Goal: Find specific page/section: Find specific page/section

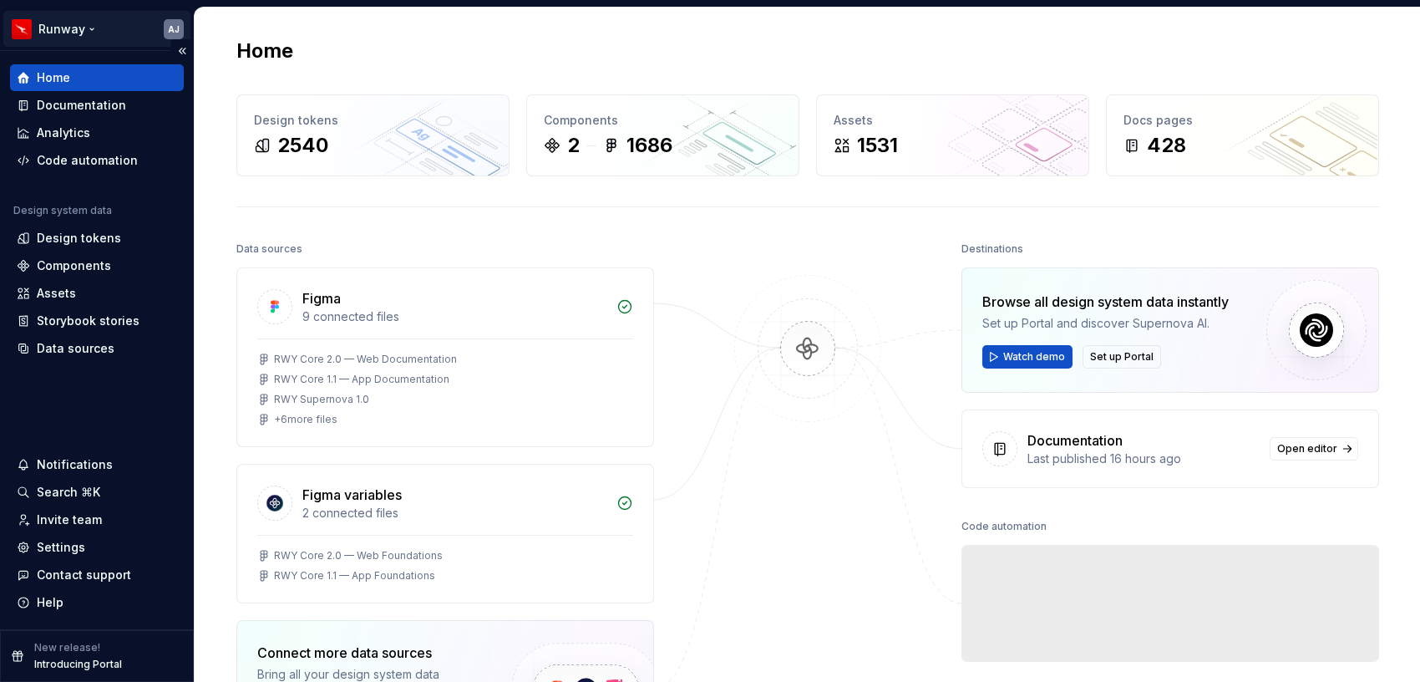
click at [90, 28] on html "Runway AJ Home Documentation Analytics Code automation Design system data Desig…" at bounding box center [710, 341] width 1420 height 682
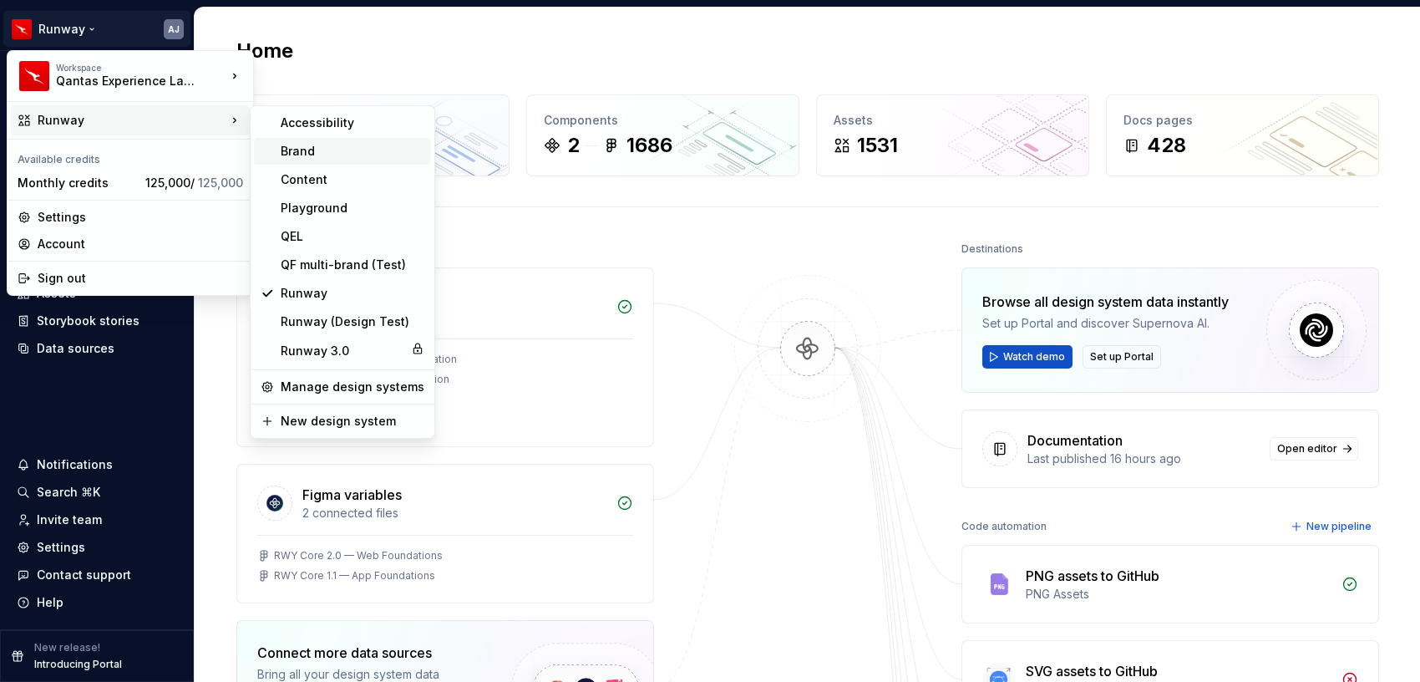
click at [317, 148] on div "Brand" at bounding box center [353, 151] width 144 height 17
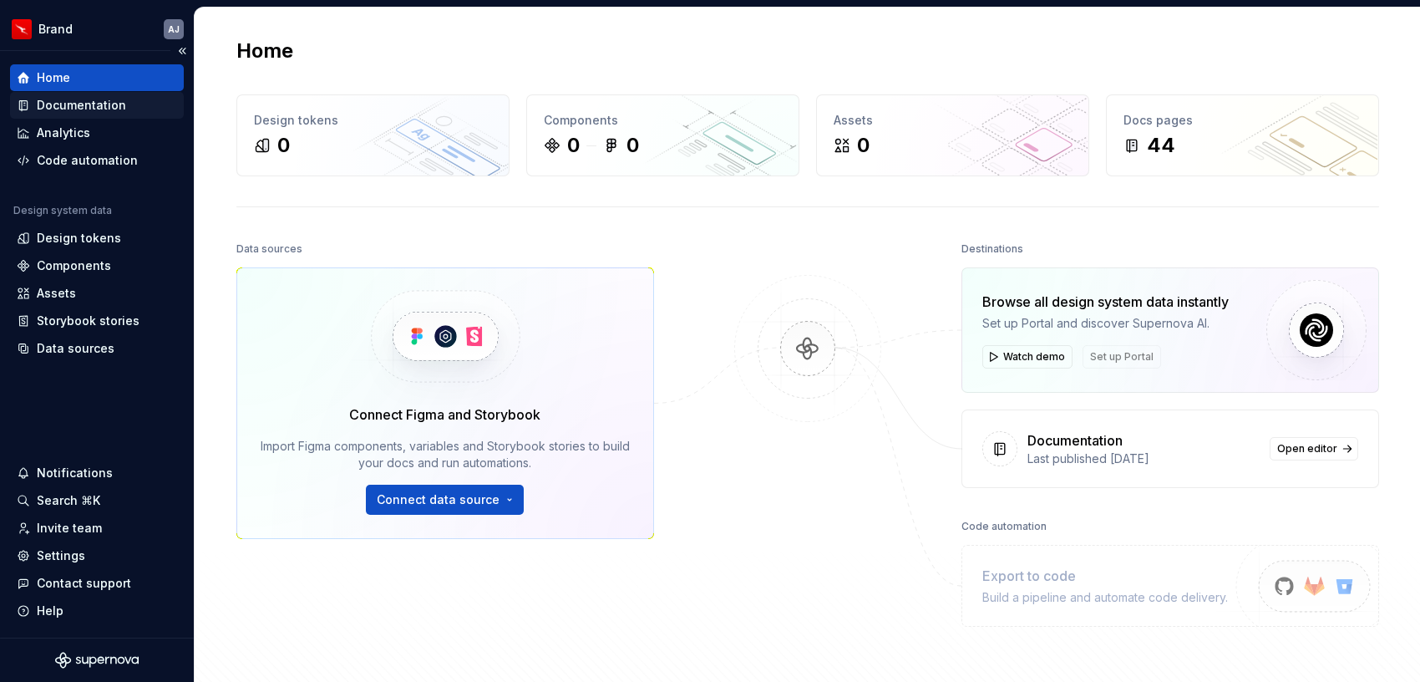
click at [73, 100] on div "Documentation" at bounding box center [81, 105] width 89 height 17
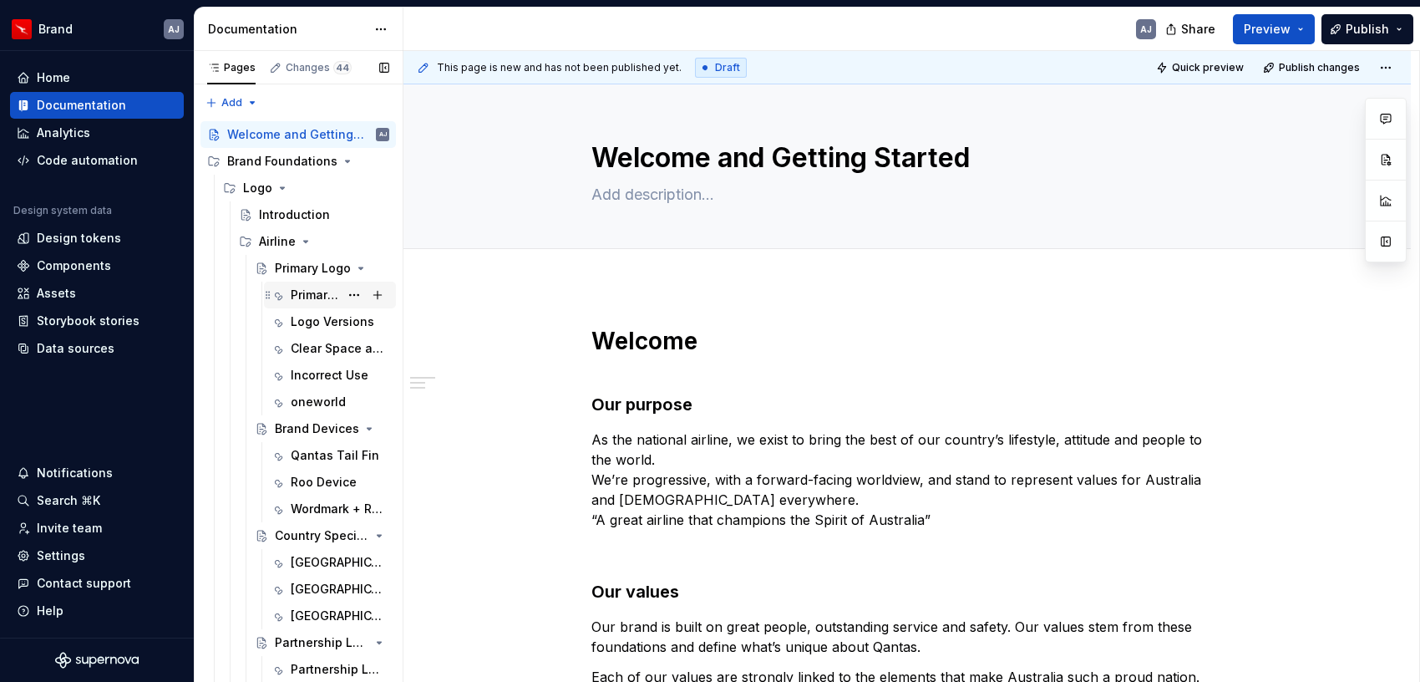
click at [318, 302] on div "Primary Logo" at bounding box center [315, 294] width 48 height 17
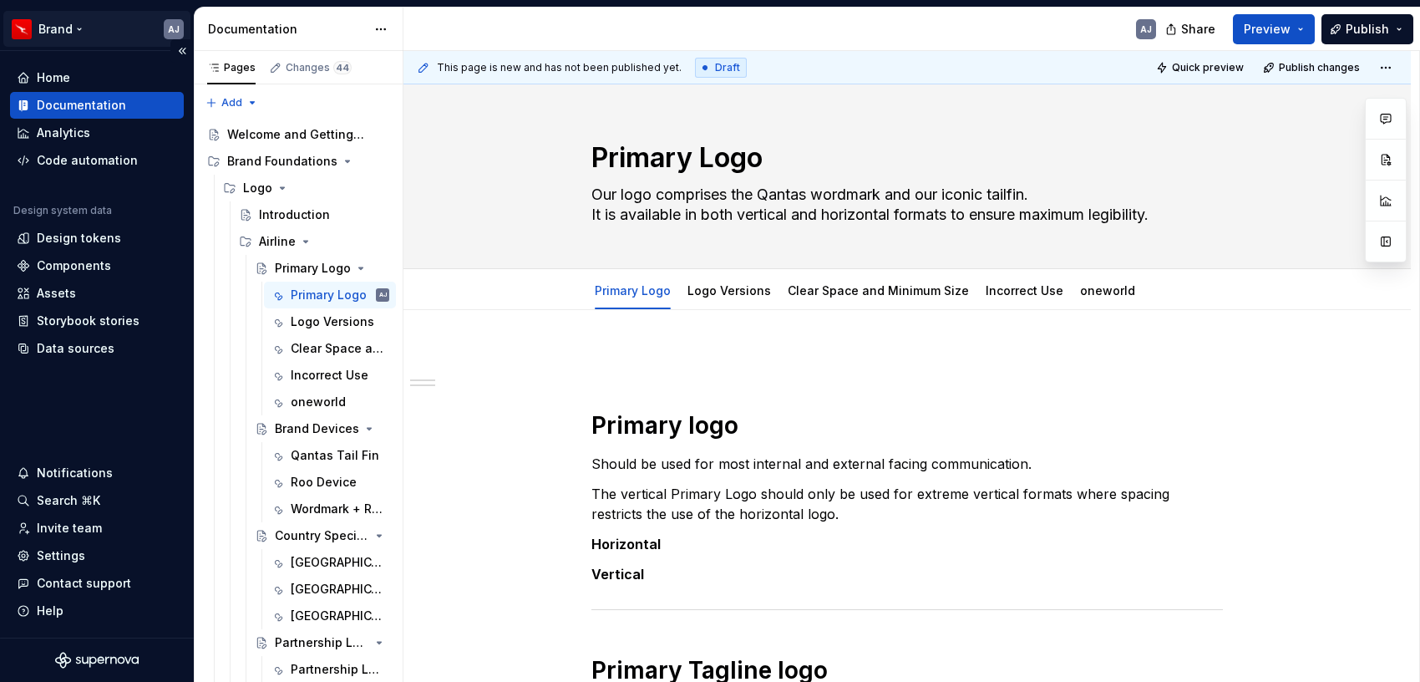
click at [79, 24] on html "Brand AJ Home Documentation Analytics Code automation Design system data Design…" at bounding box center [710, 341] width 1420 height 682
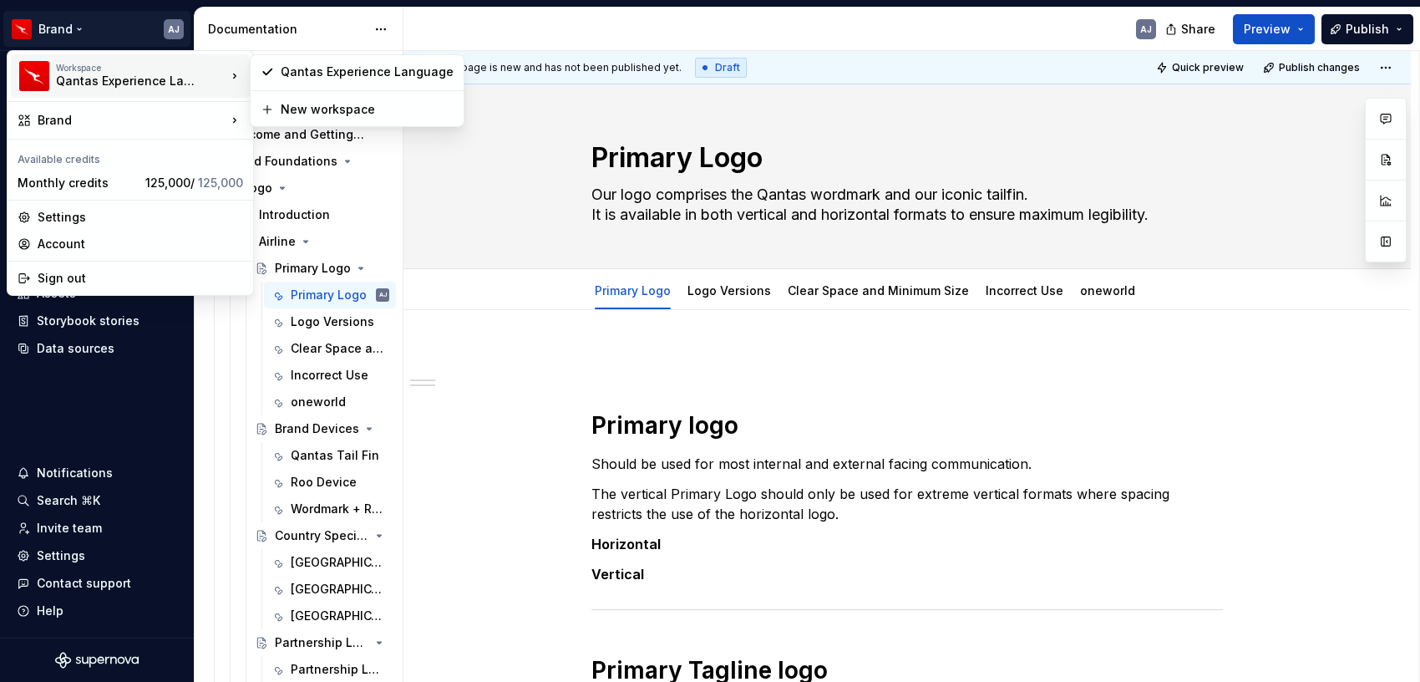
click at [833, 28] on html "Brand AJ Home Documentation Analytics Code automation Design system data Design…" at bounding box center [710, 341] width 1420 height 682
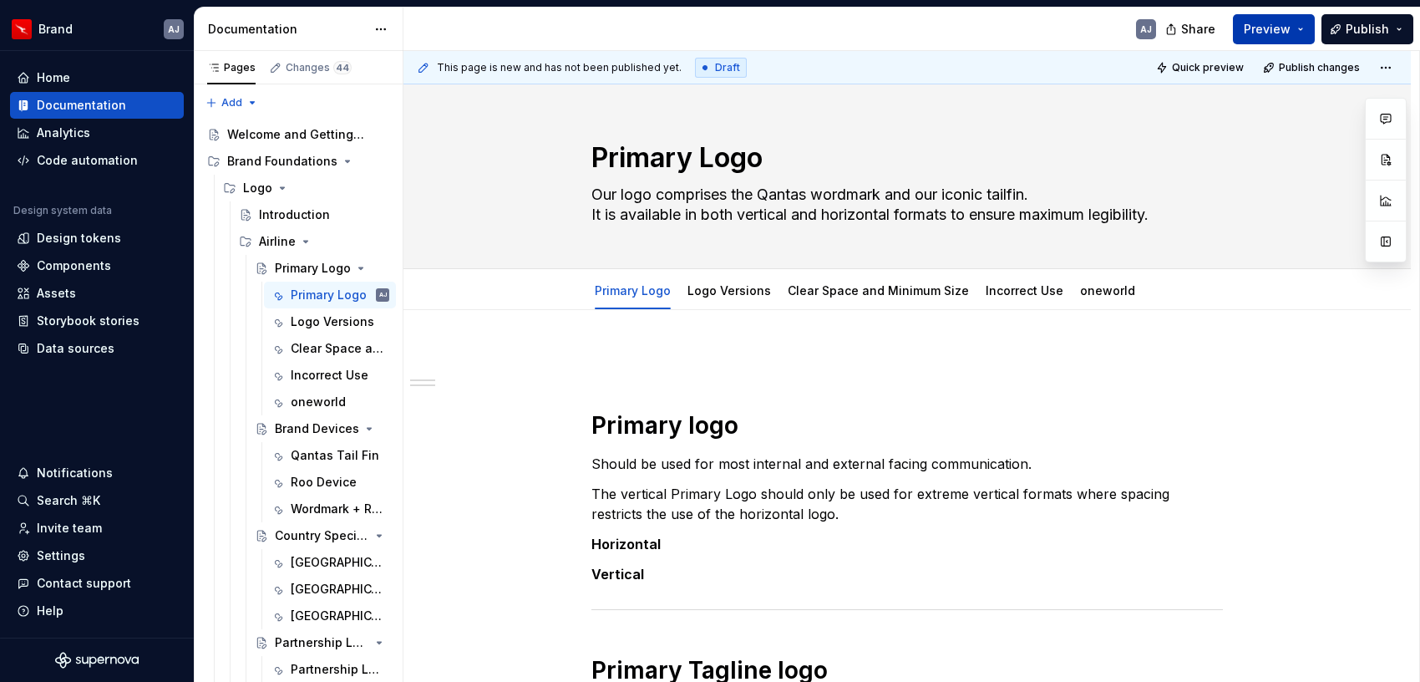
click at [1298, 29] on button "Preview" at bounding box center [1274, 29] width 82 height 30
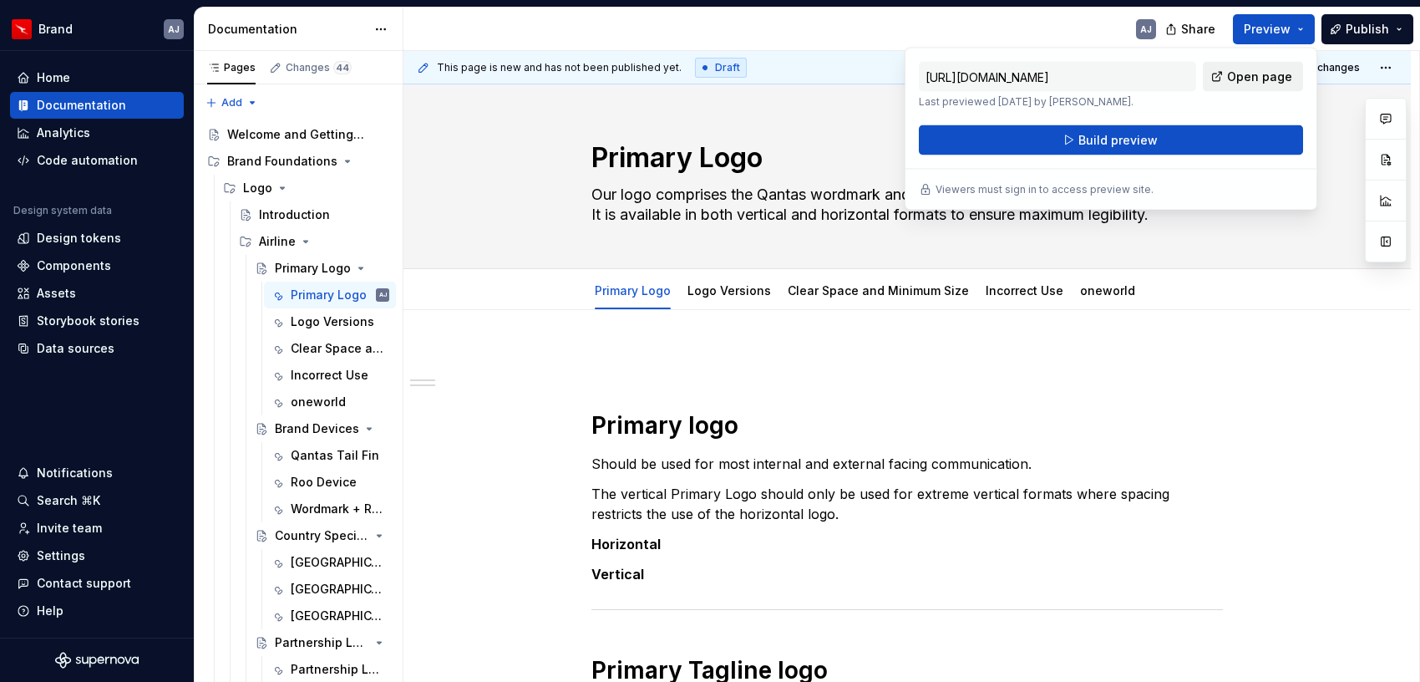
click at [1246, 77] on span "Open page" at bounding box center [1259, 76] width 65 height 17
click at [92, 30] on html "Brand AJ Home Documentation Analytics Code automation Design system data Design…" at bounding box center [710, 341] width 1420 height 682
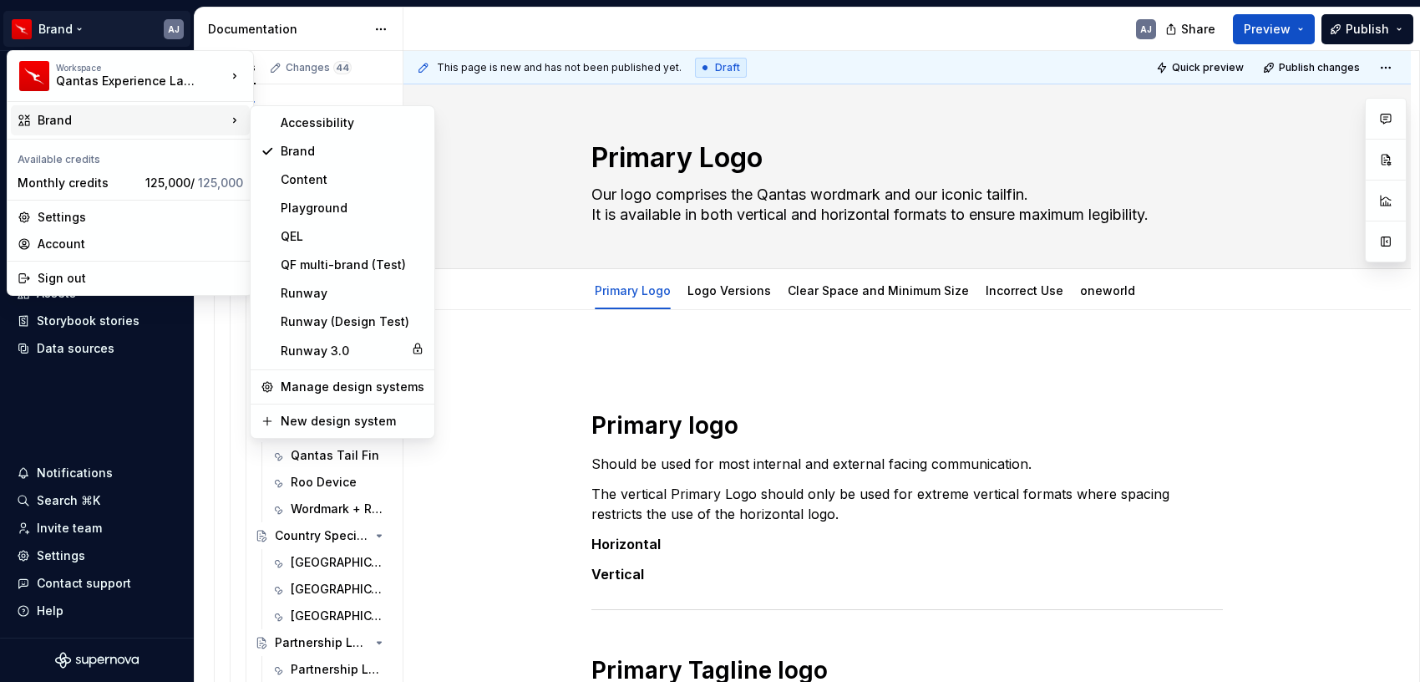
click at [625, 30] on html "Brand AJ Home Documentation Analytics Code automation Design system data Design…" at bounding box center [710, 341] width 1420 height 682
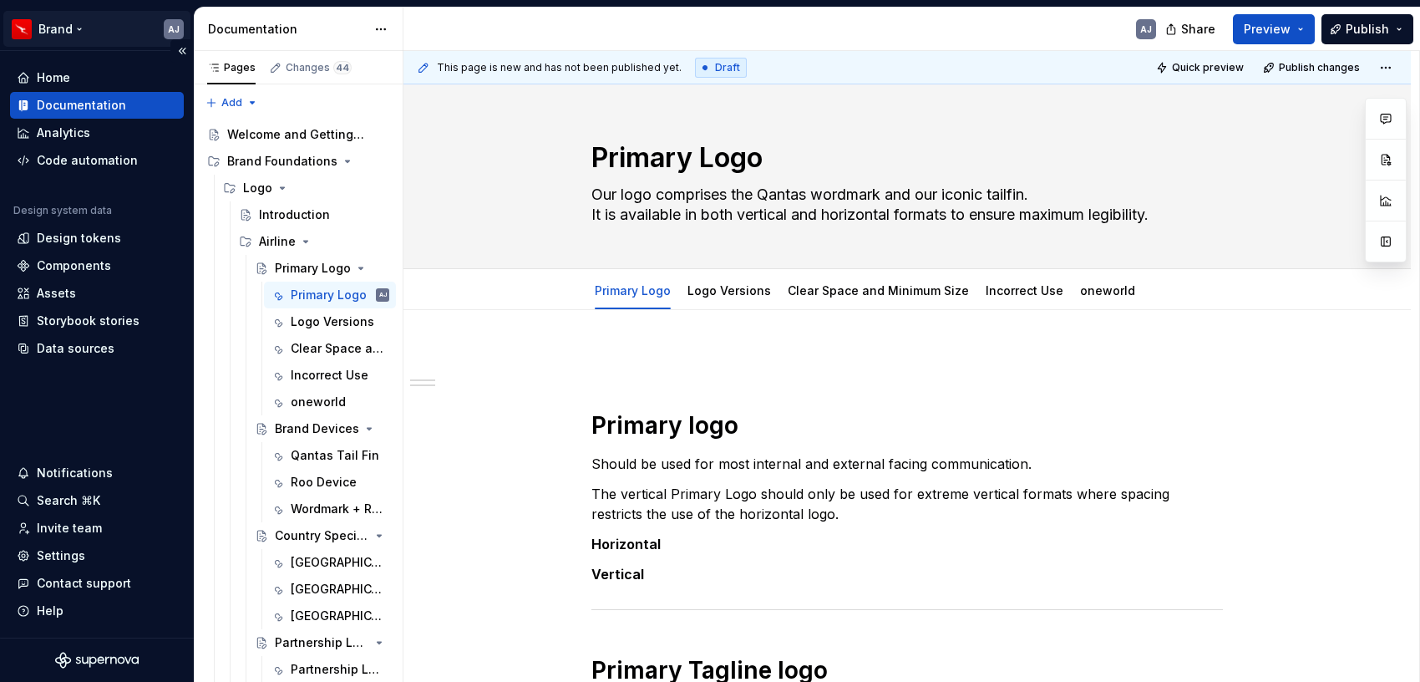
click at [84, 27] on html "Brand AJ Home Documentation Analytics Code automation Design system data Design…" at bounding box center [710, 341] width 1420 height 682
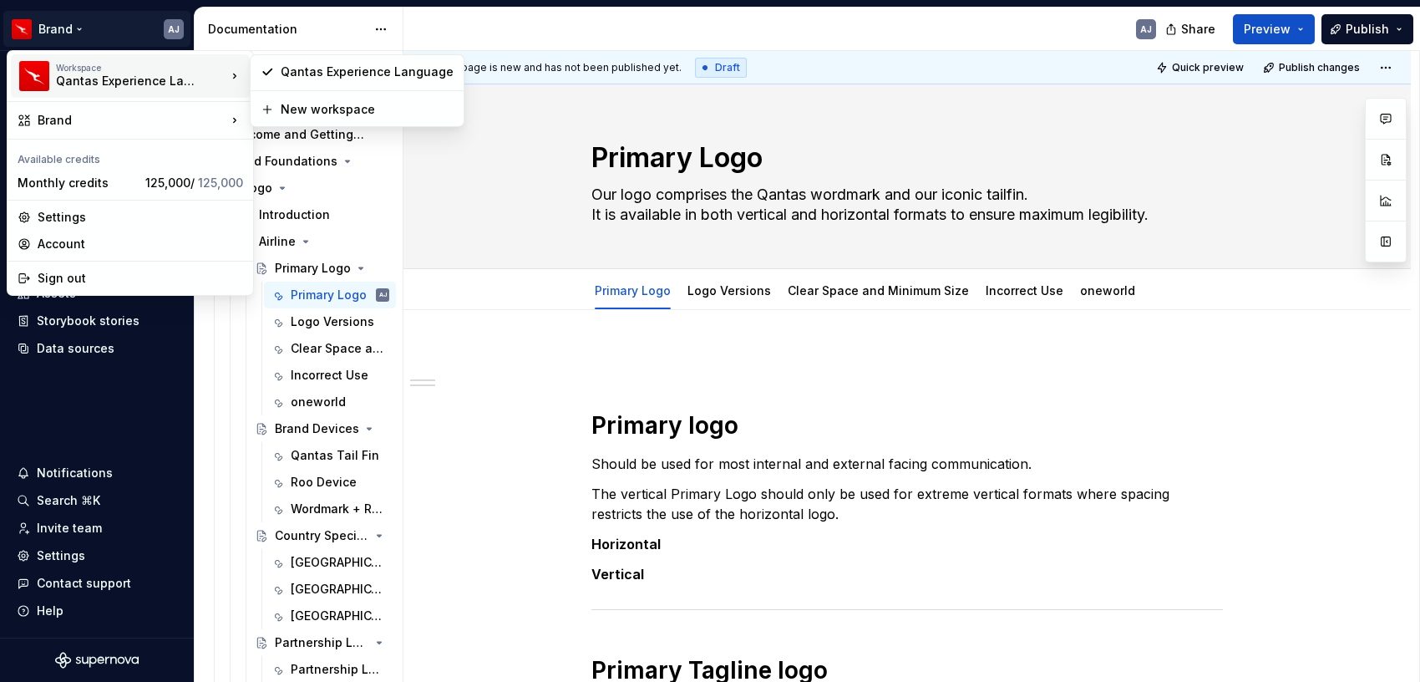
click at [108, 75] on div "Qantas Experience Language" at bounding box center [127, 81] width 142 height 17
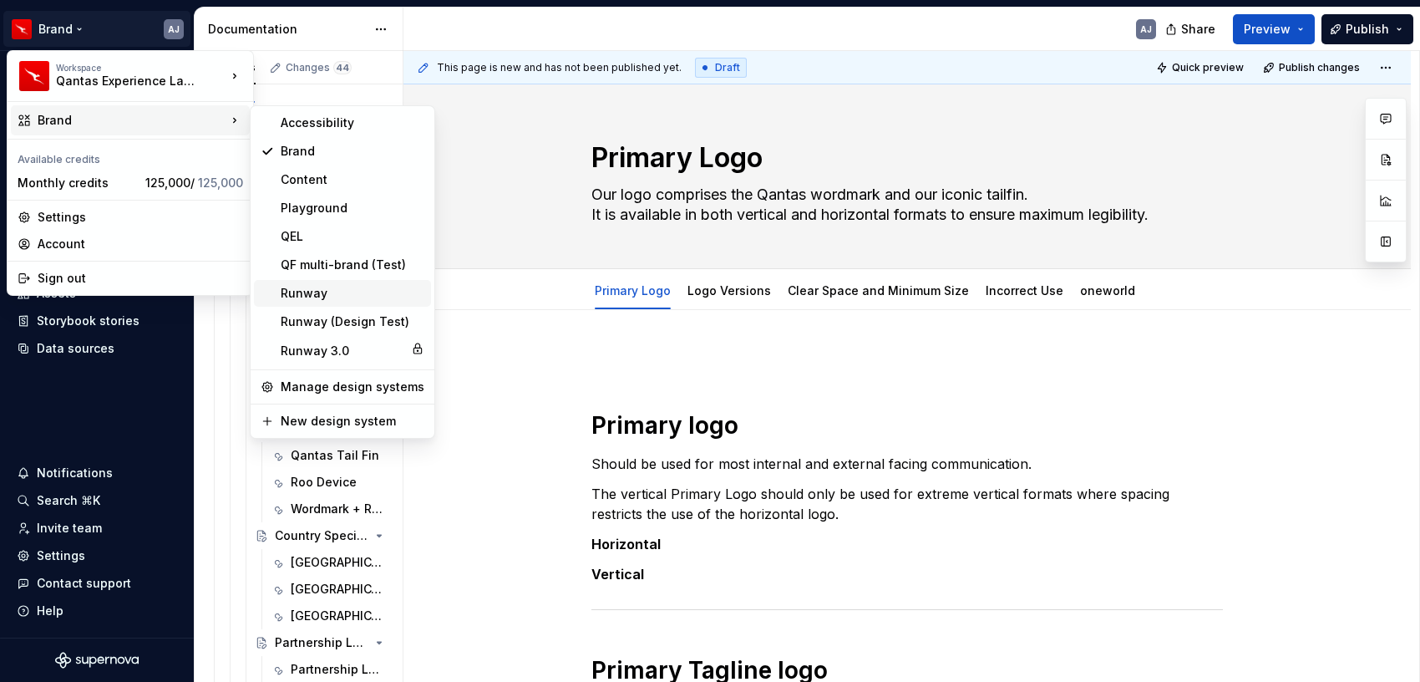
click at [317, 296] on div "Runway" at bounding box center [353, 293] width 144 height 17
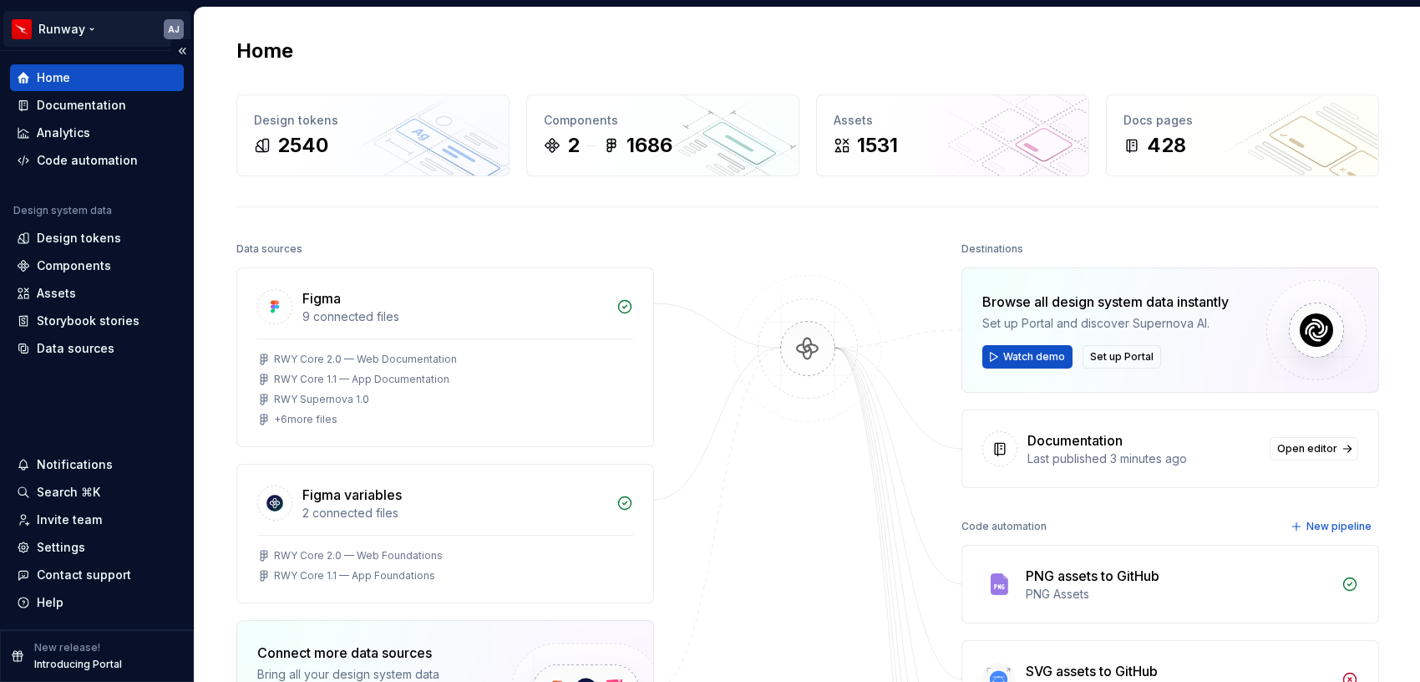
click at [89, 28] on html "Runway AJ Home Documentation Analytics Code automation Design system data Desig…" at bounding box center [710, 341] width 1420 height 682
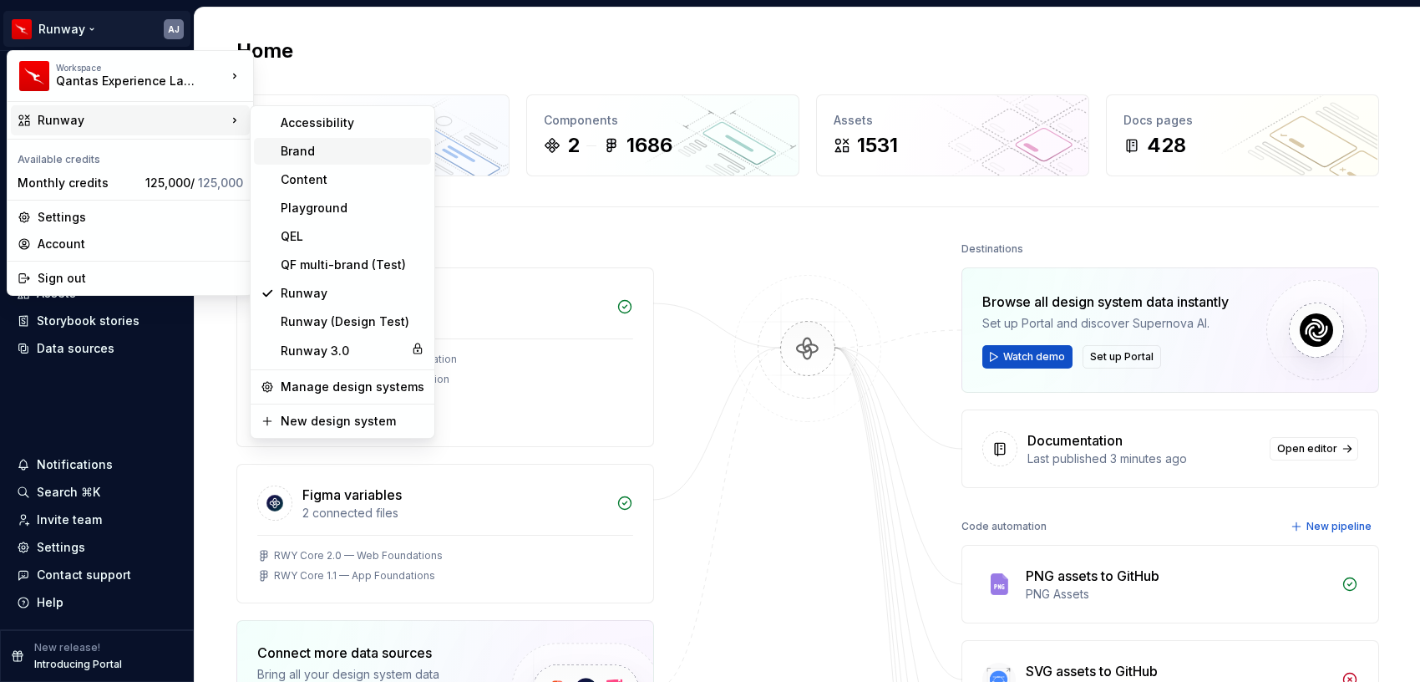
click at [332, 154] on div "Brand" at bounding box center [353, 151] width 144 height 17
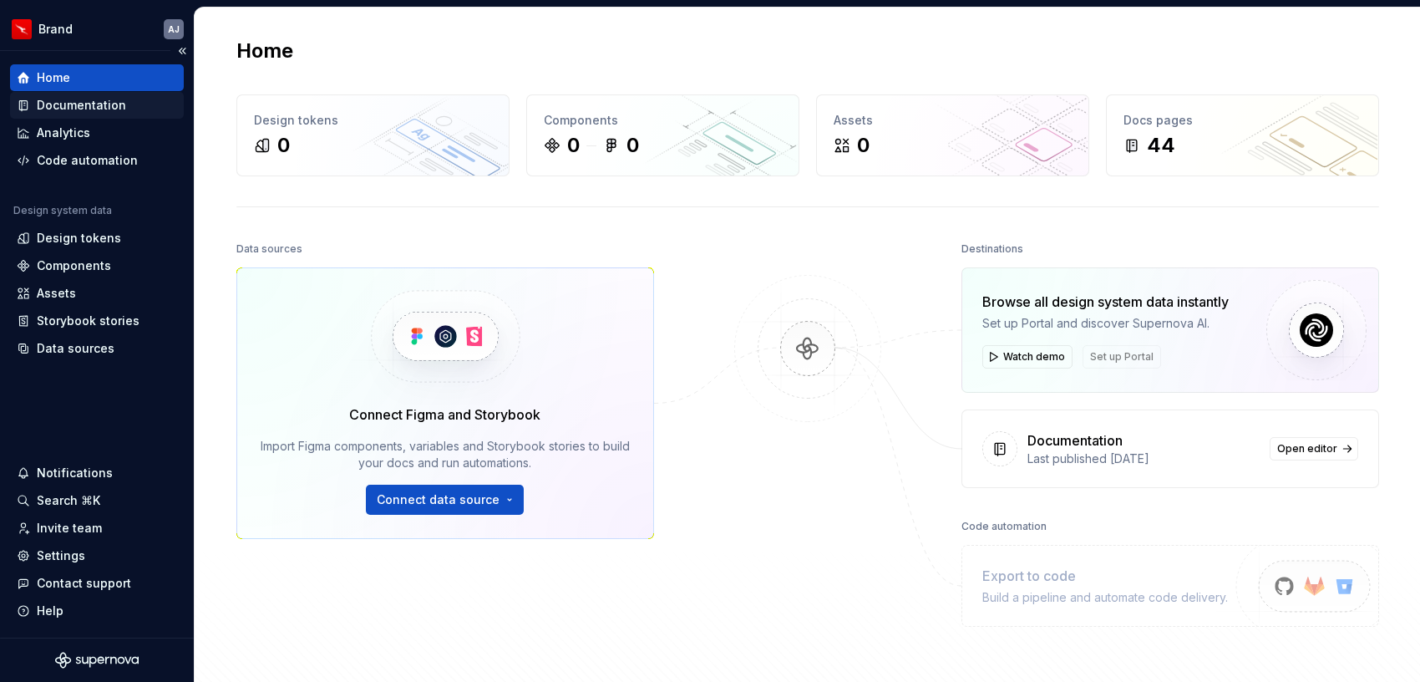
click at [75, 104] on div "Documentation" at bounding box center [81, 105] width 89 height 17
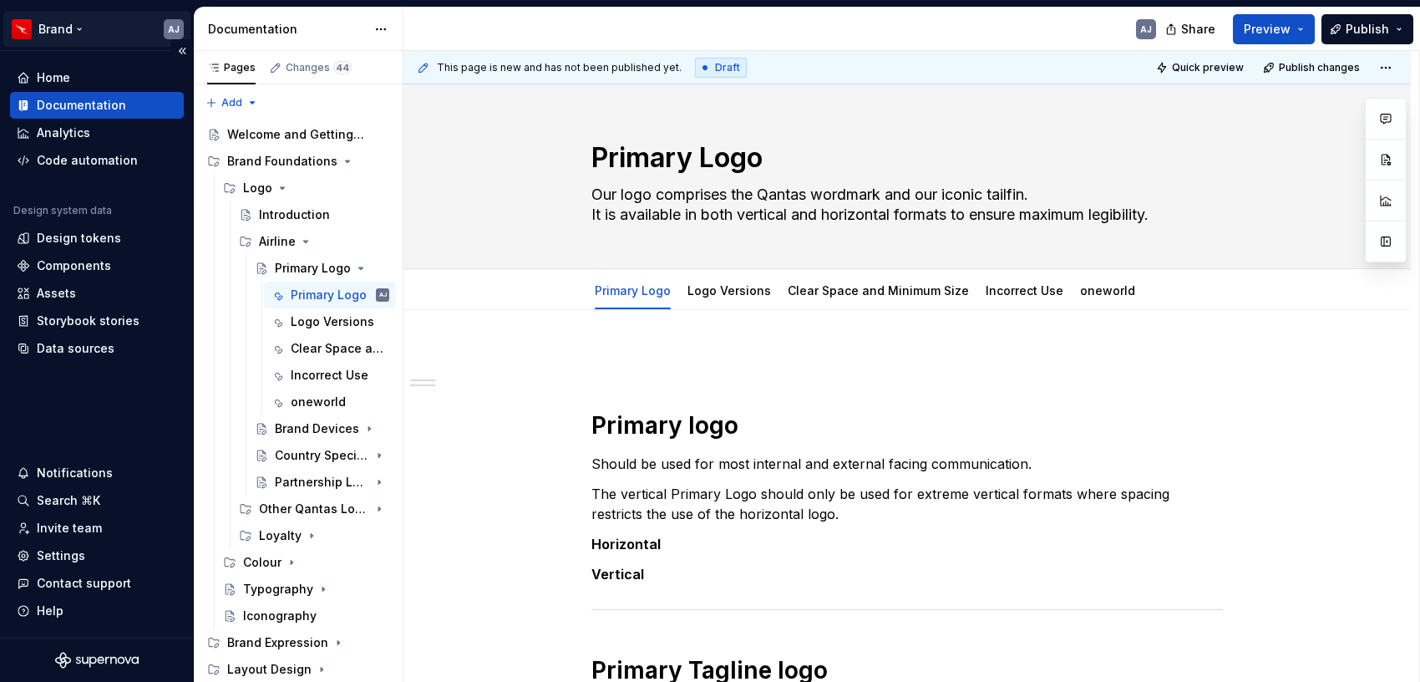
click at [75, 24] on html "Brand AJ Home Documentation Analytics Code automation Design system data Design…" at bounding box center [710, 341] width 1420 height 682
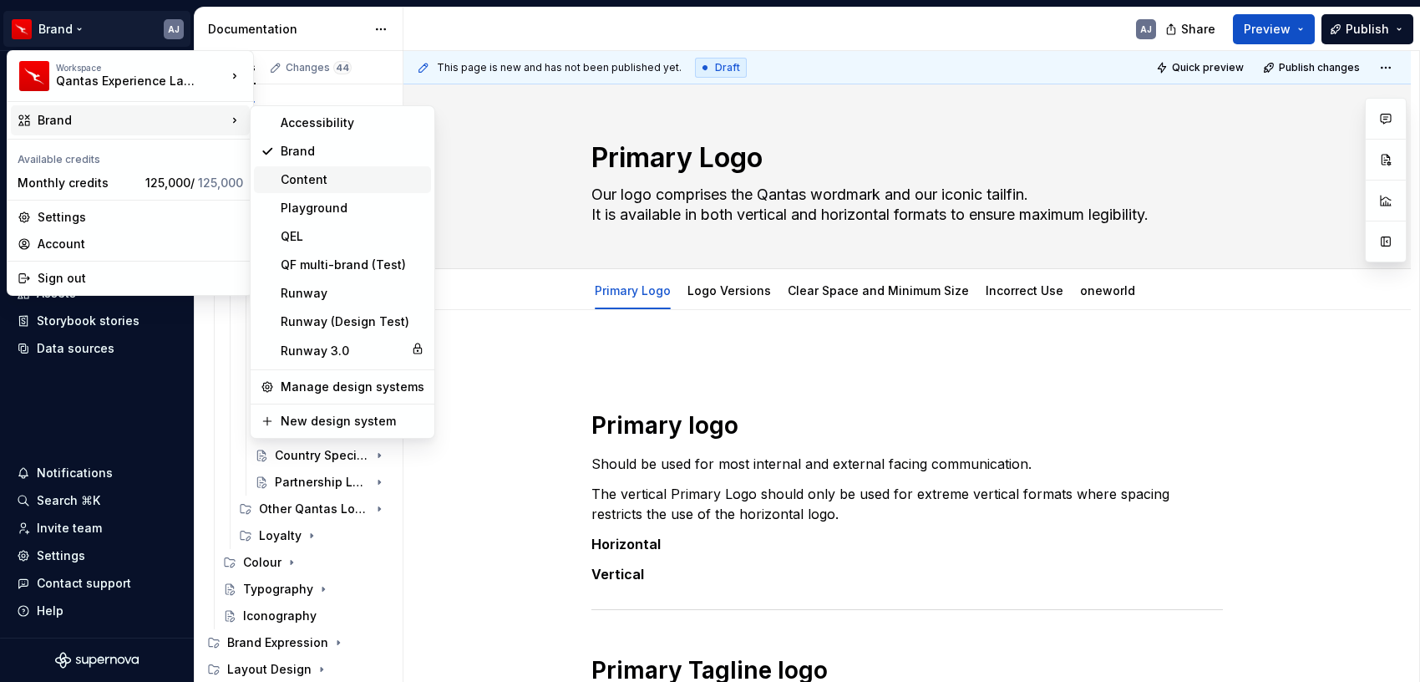
click at [339, 177] on div "Content" at bounding box center [353, 179] width 144 height 17
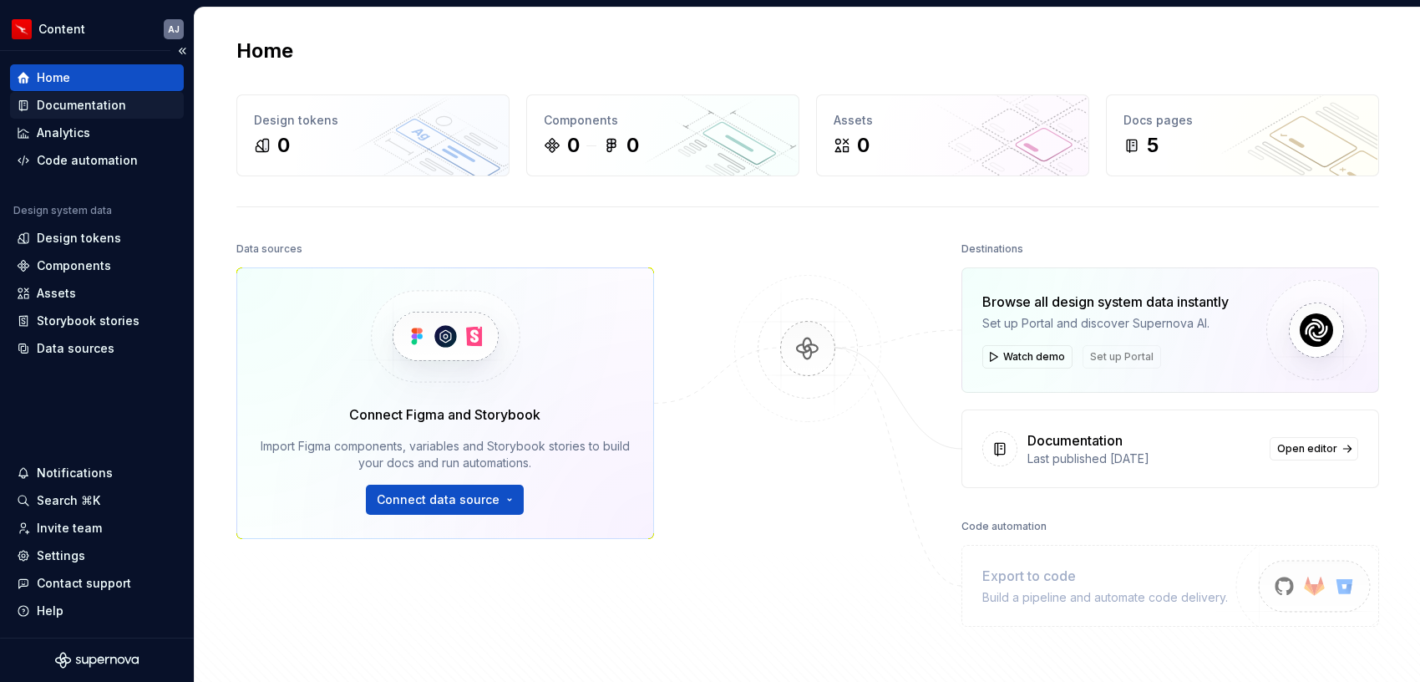
click at [88, 109] on div "Documentation" at bounding box center [81, 105] width 89 height 17
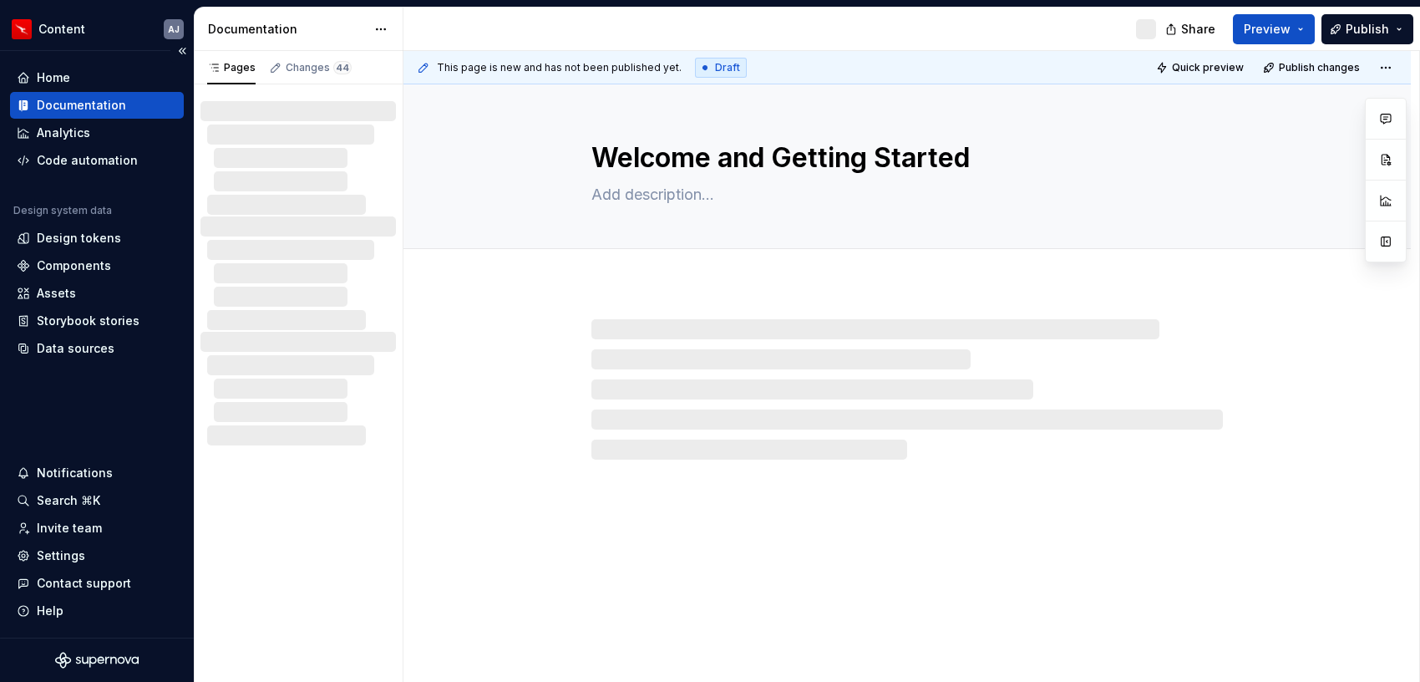
type textarea "*"
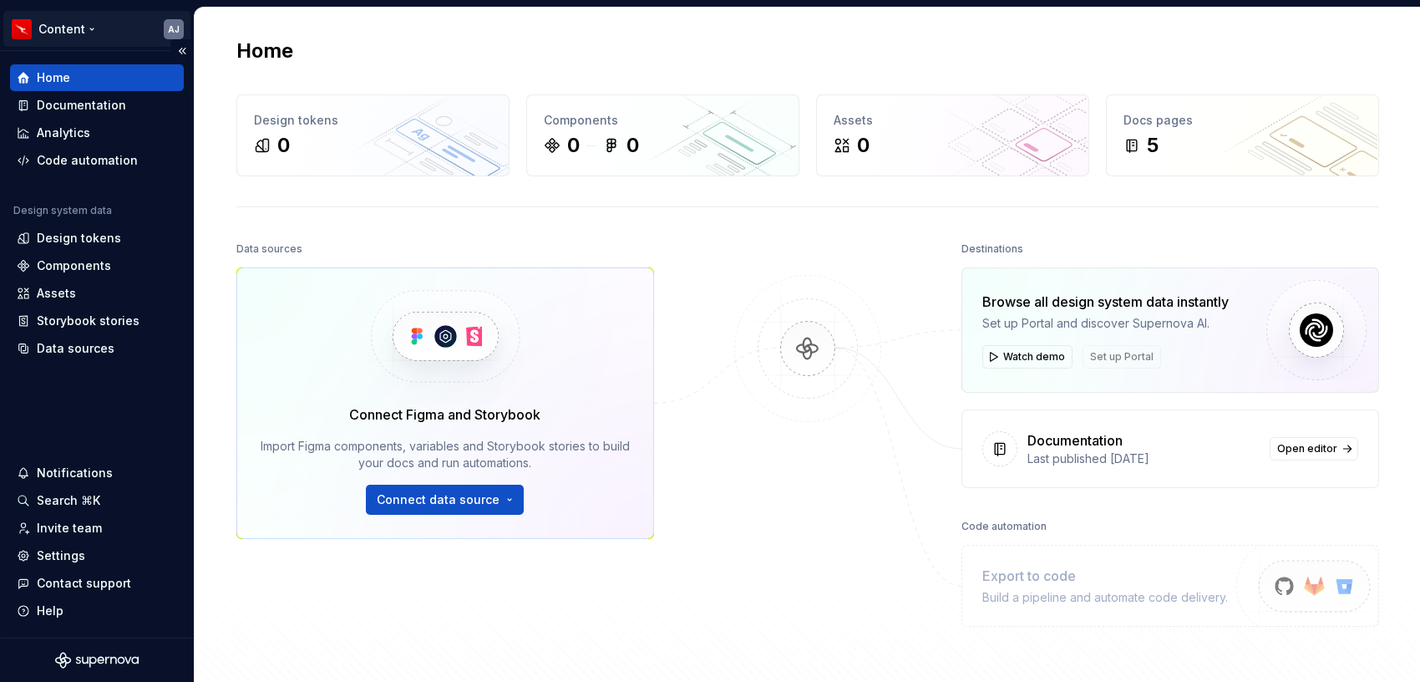
click at [96, 27] on html "Content AJ Home Documentation Analytics Code automation Design system data Desi…" at bounding box center [710, 341] width 1420 height 682
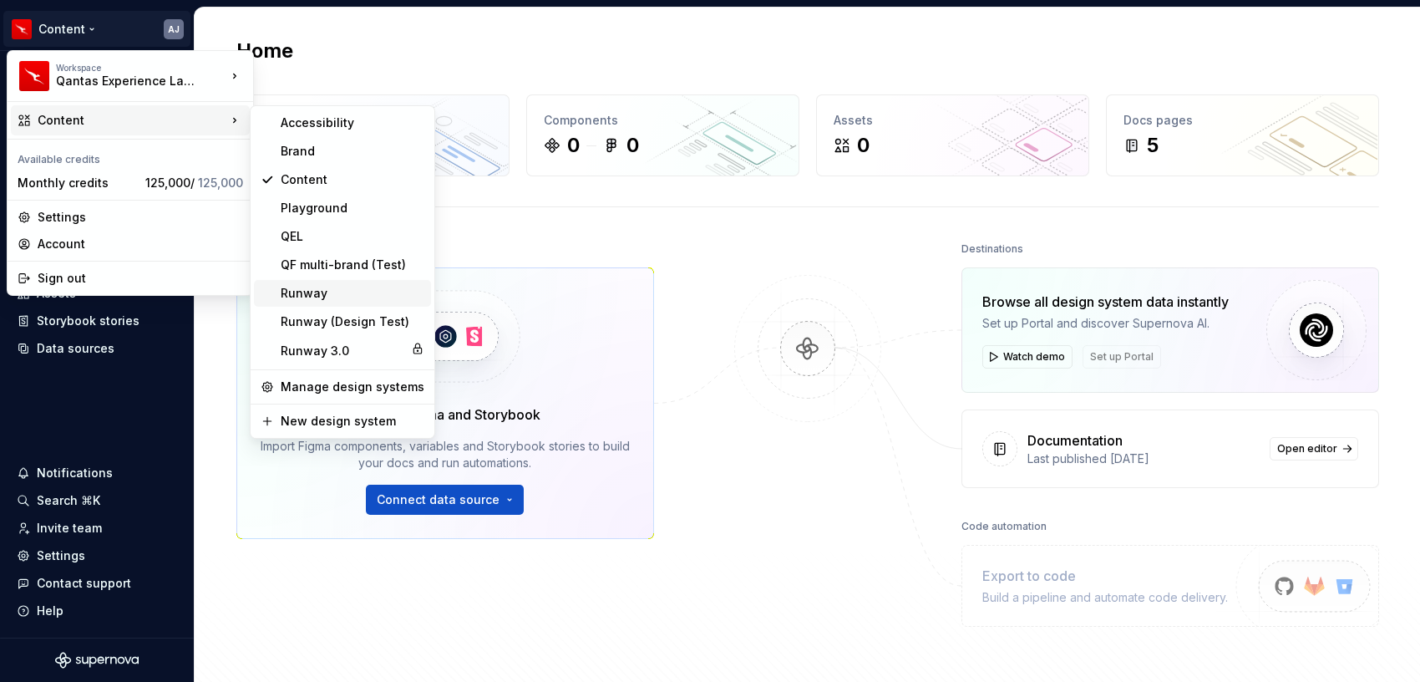
click at [314, 290] on div "Runway" at bounding box center [353, 293] width 144 height 17
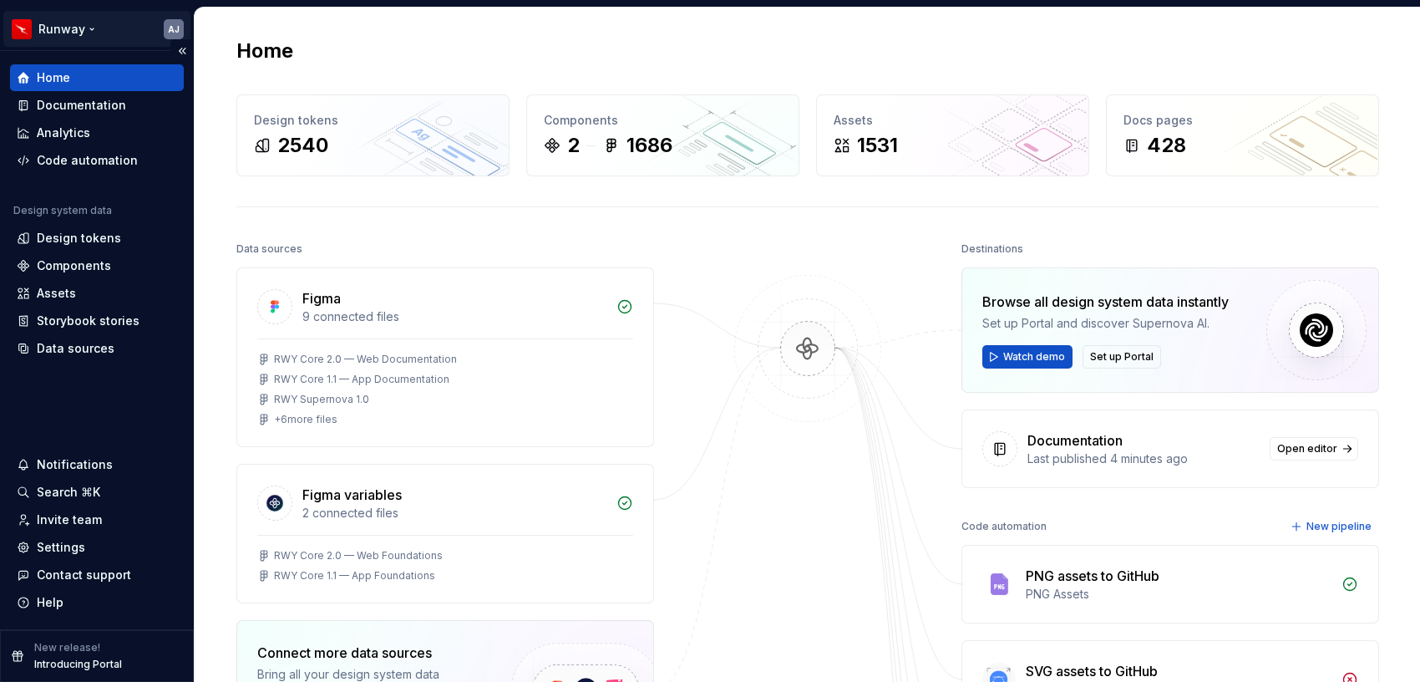
click at [85, 34] on html "Runway AJ Home Documentation Analytics Code automation Design system data Desig…" at bounding box center [710, 341] width 1420 height 682
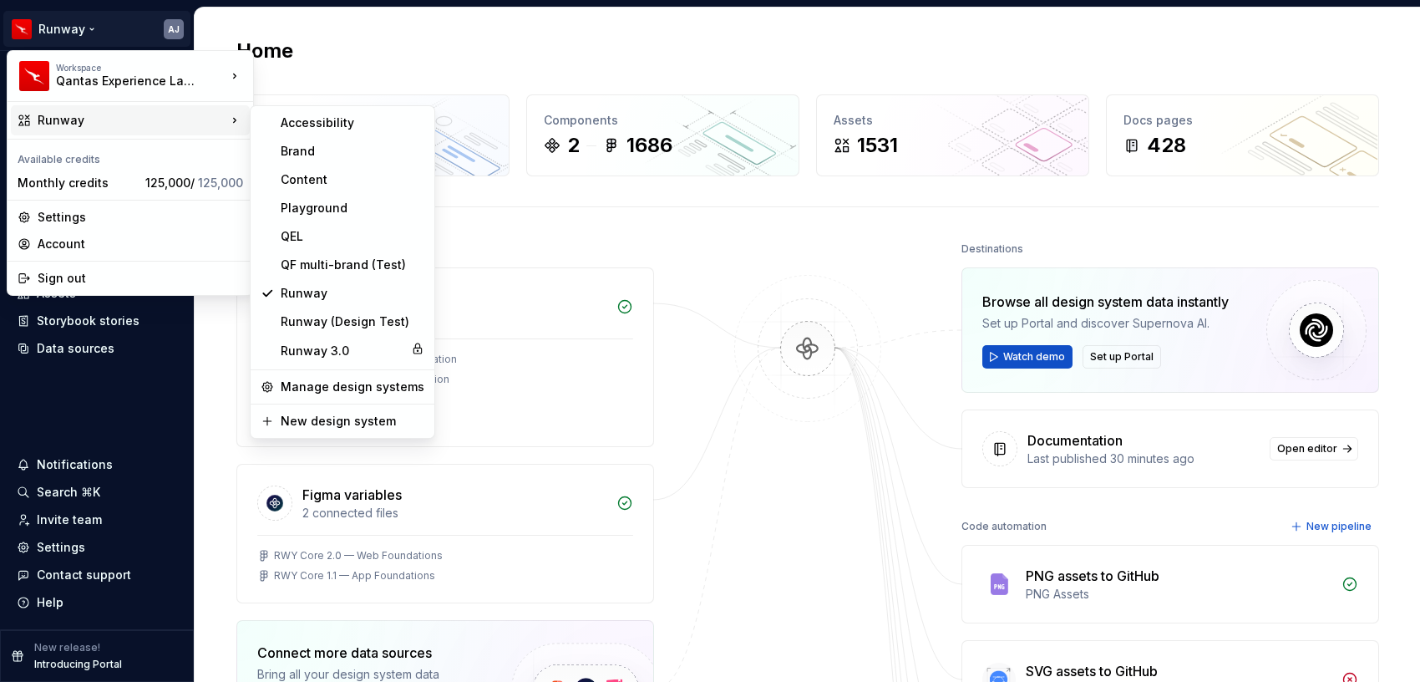
click at [722, 240] on html "Runway AJ Home Documentation Analytics Code automation Design system data Desig…" at bounding box center [710, 341] width 1420 height 682
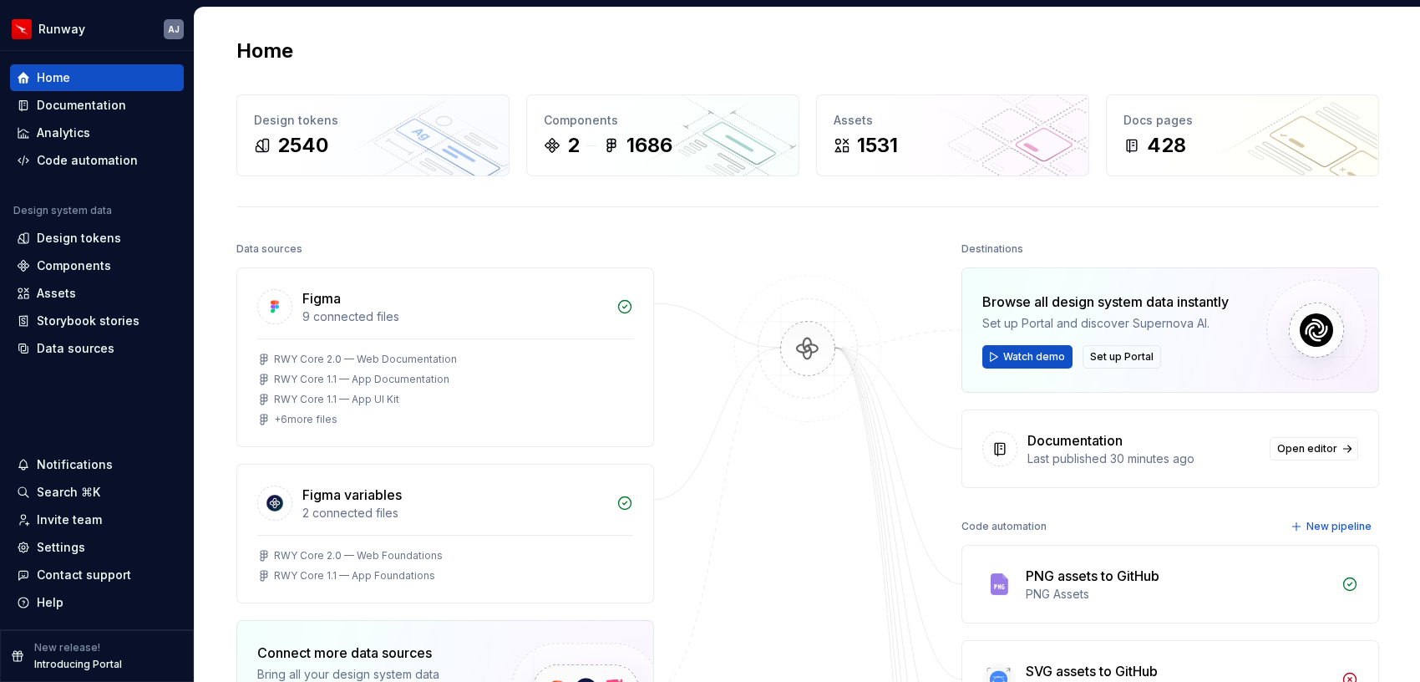
click at [477, 41] on div "Home" at bounding box center [807, 51] width 1143 height 27
